Goal: Task Accomplishment & Management: Manage account settings

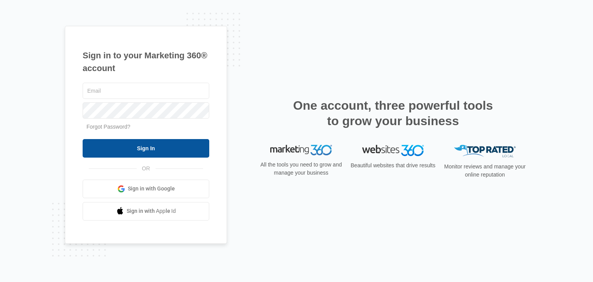
type input "[EMAIL_ADDRESS][DOMAIN_NAME]"
click at [124, 150] on input "Sign In" at bounding box center [146, 148] width 127 height 19
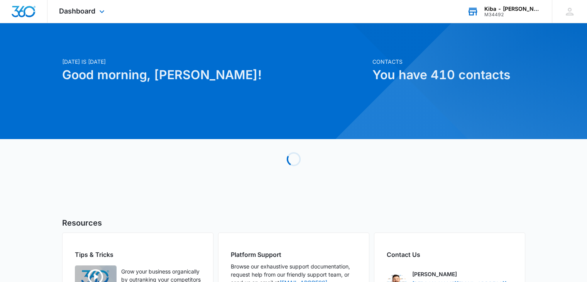
click at [502, 9] on div "Kiba - [PERSON_NAME][GEOGRAPHIC_DATA]" at bounding box center [513, 9] width 56 height 6
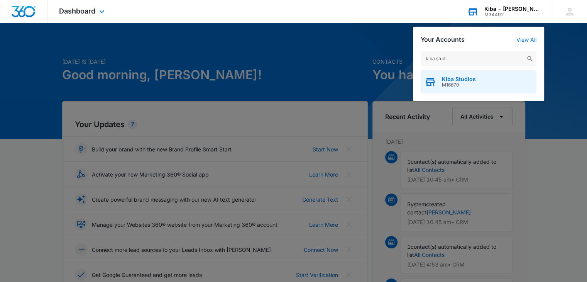
type input "kiba stud"
click at [448, 84] on span "M16670" at bounding box center [459, 84] width 34 height 5
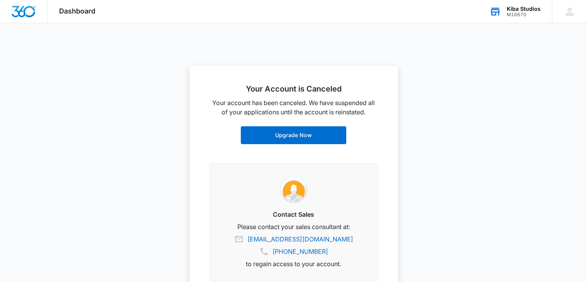
scroll to position [153, 0]
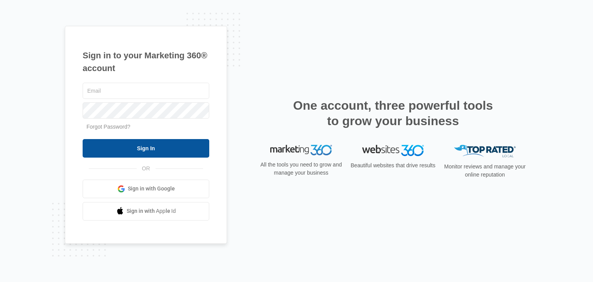
type input "[EMAIL_ADDRESS][DOMAIN_NAME]"
click at [176, 149] on input "Sign In" at bounding box center [146, 148] width 127 height 19
